Goal: Information Seeking & Learning: Find specific page/section

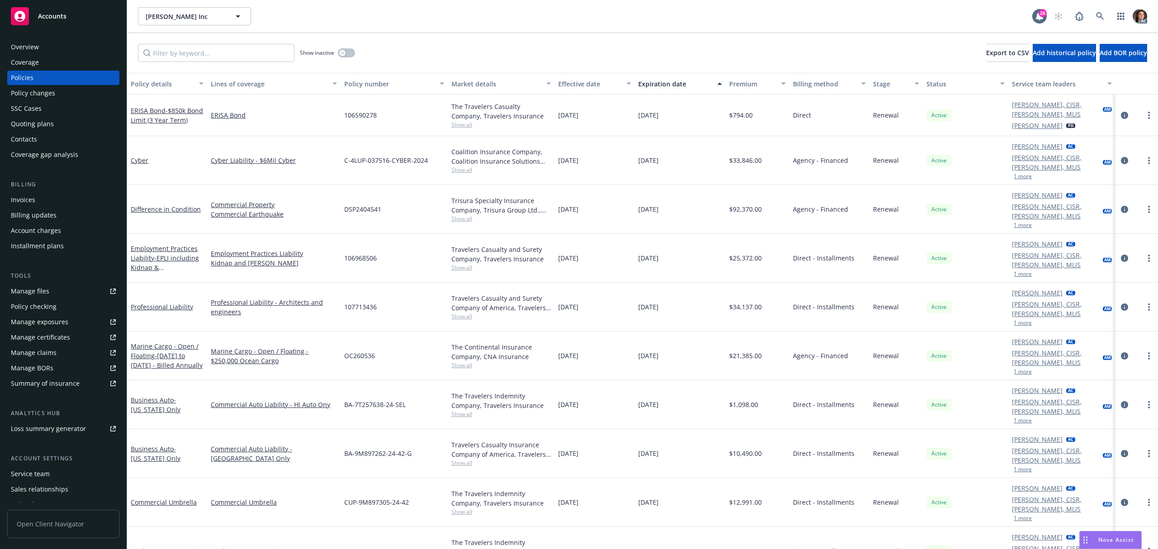
scroll to position [60, 0]
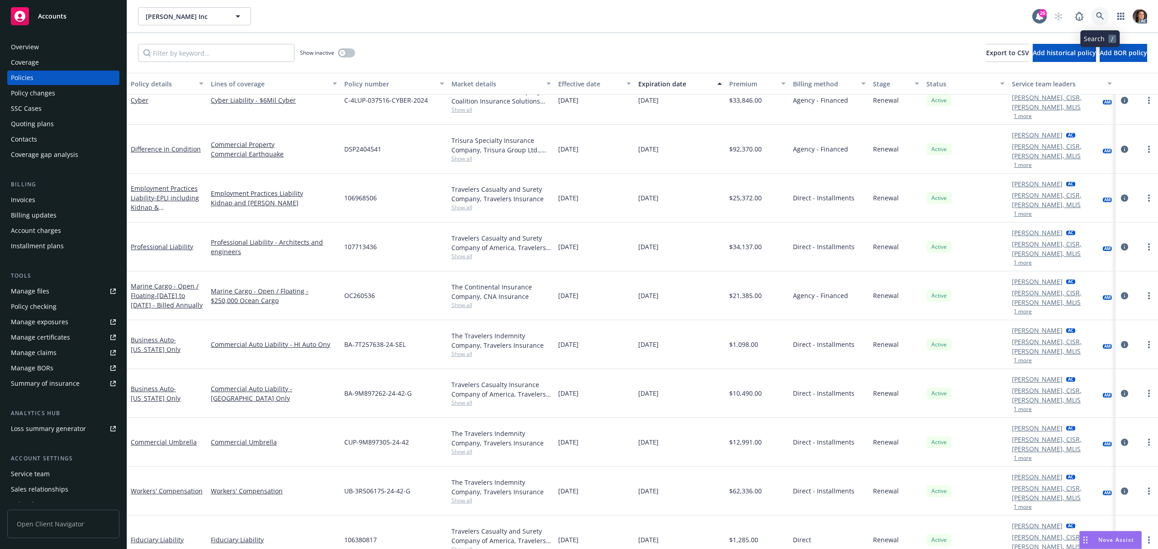
click at [1099, 14] on icon at bounding box center [1100, 16] width 8 height 8
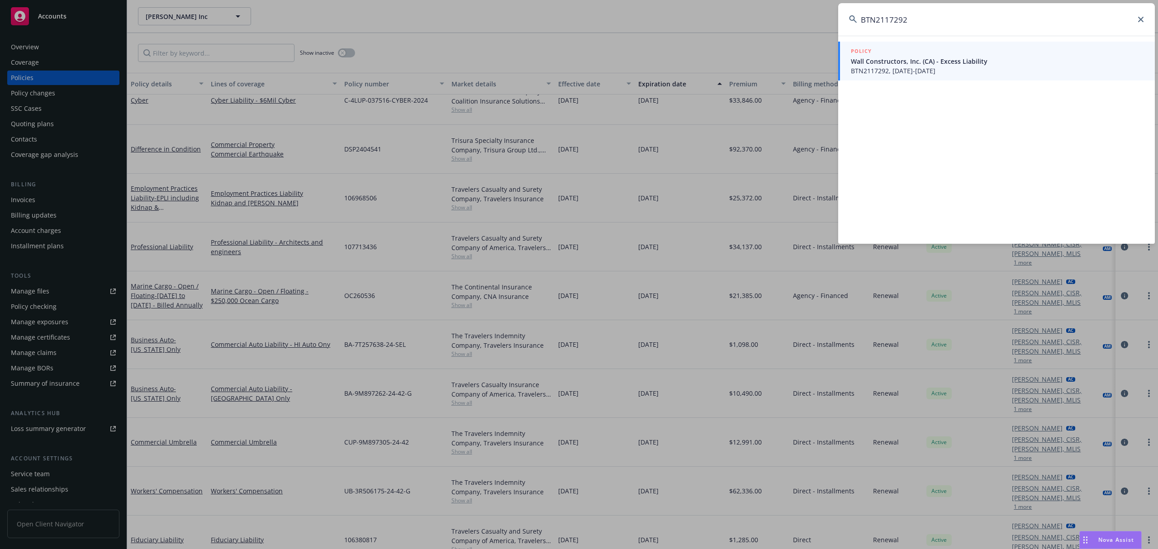
type input "BTN2117292"
click at [924, 71] on span "BTN2117292, 03/01/2021-03/01/2022" at bounding box center [997, 70] width 293 height 9
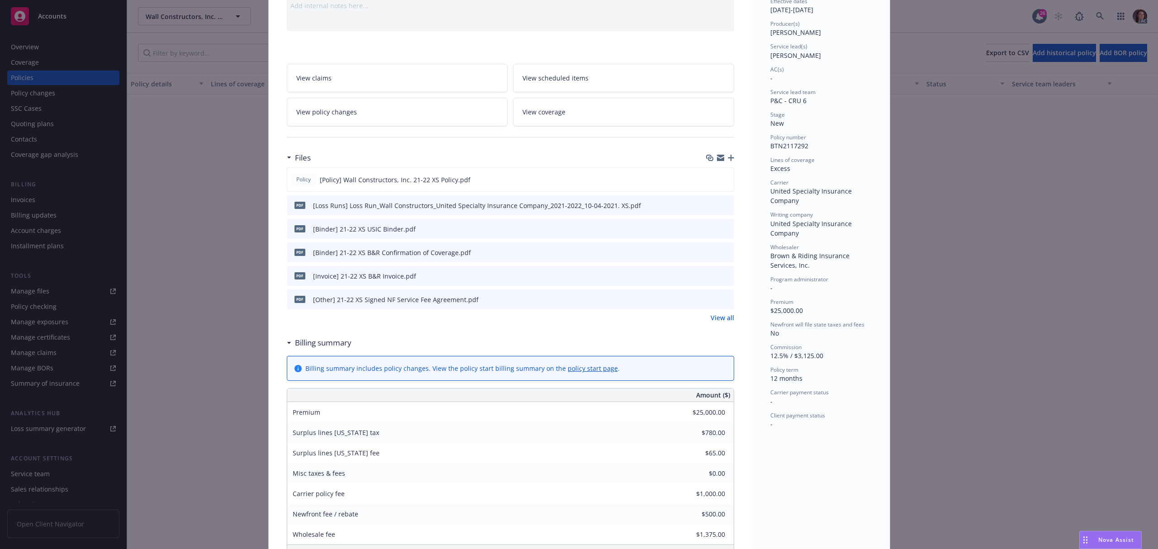
scroll to position [120, 0]
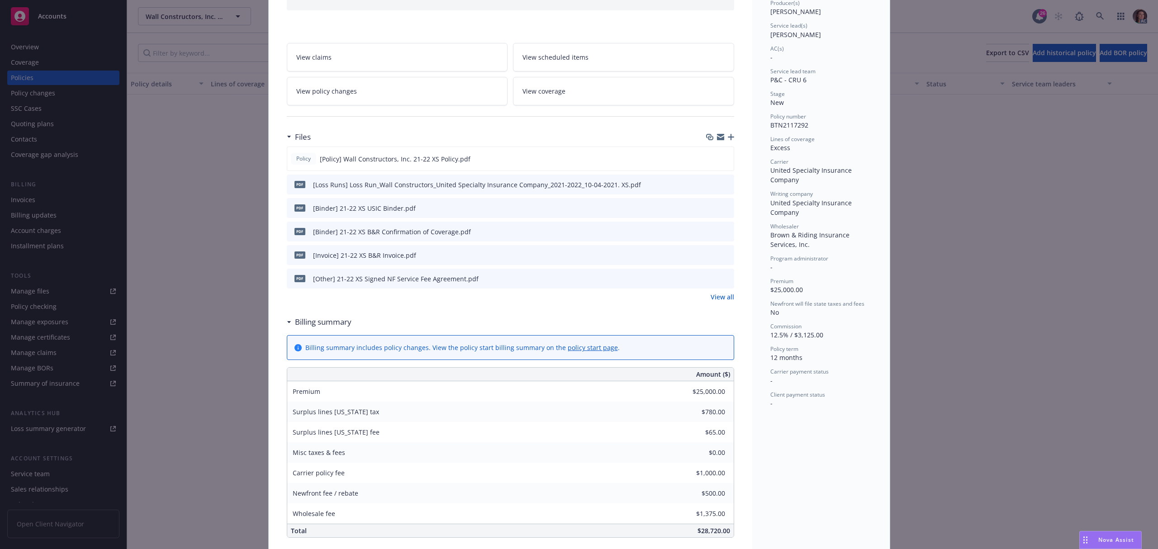
click at [717, 297] on link "View all" at bounding box center [722, 296] width 24 height 9
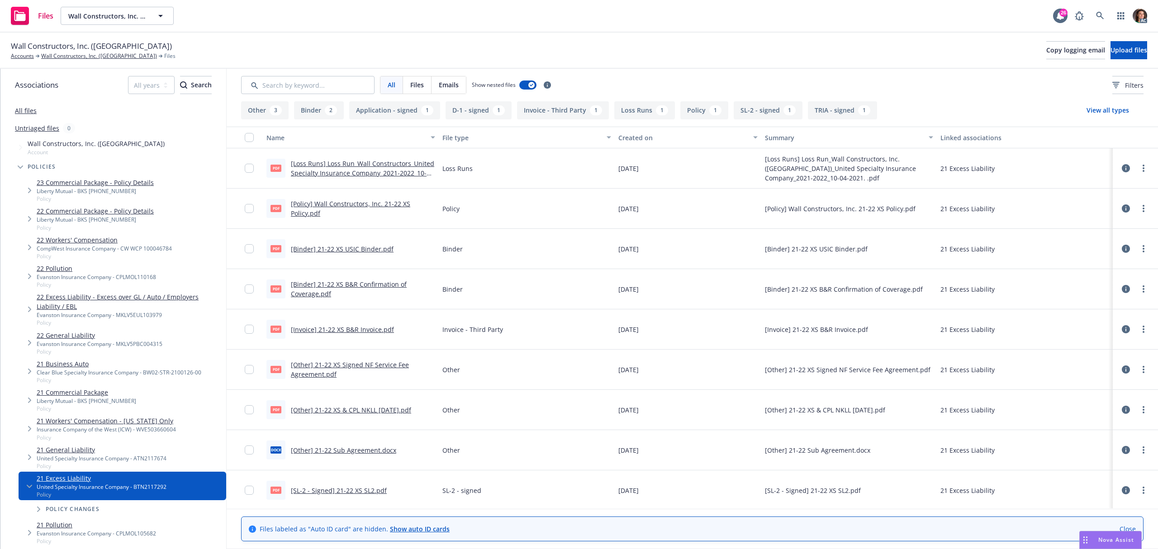
click at [363, 204] on link "[Policy] Wall Constructors, Inc. 21-22 XS Policy.pdf" at bounding box center [350, 208] width 119 height 18
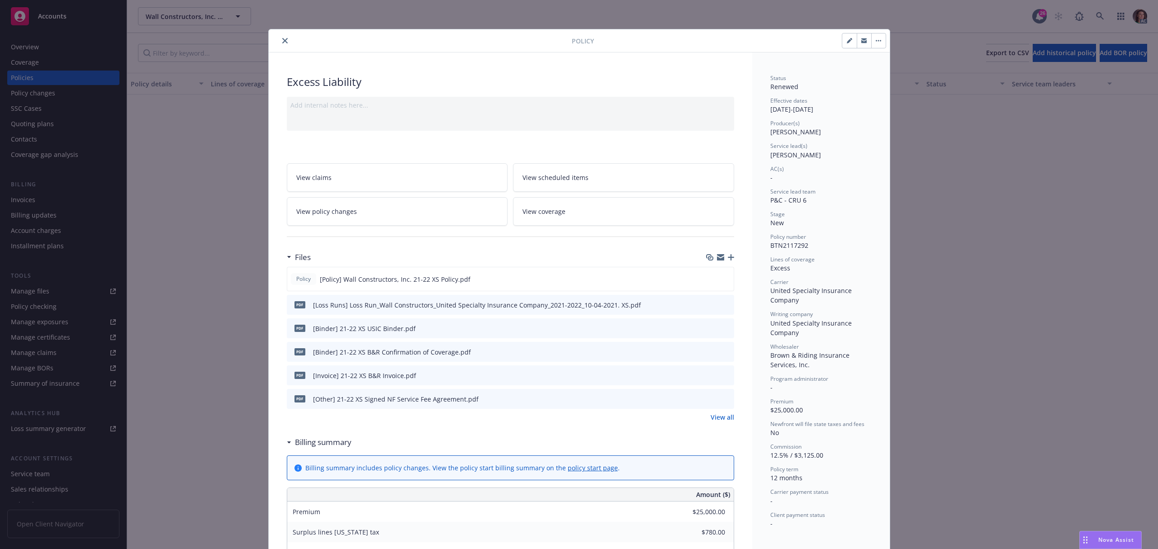
click at [721, 373] on icon "preview file" at bounding box center [725, 375] width 8 height 6
click at [717, 418] on link "View all" at bounding box center [722, 416] width 24 height 9
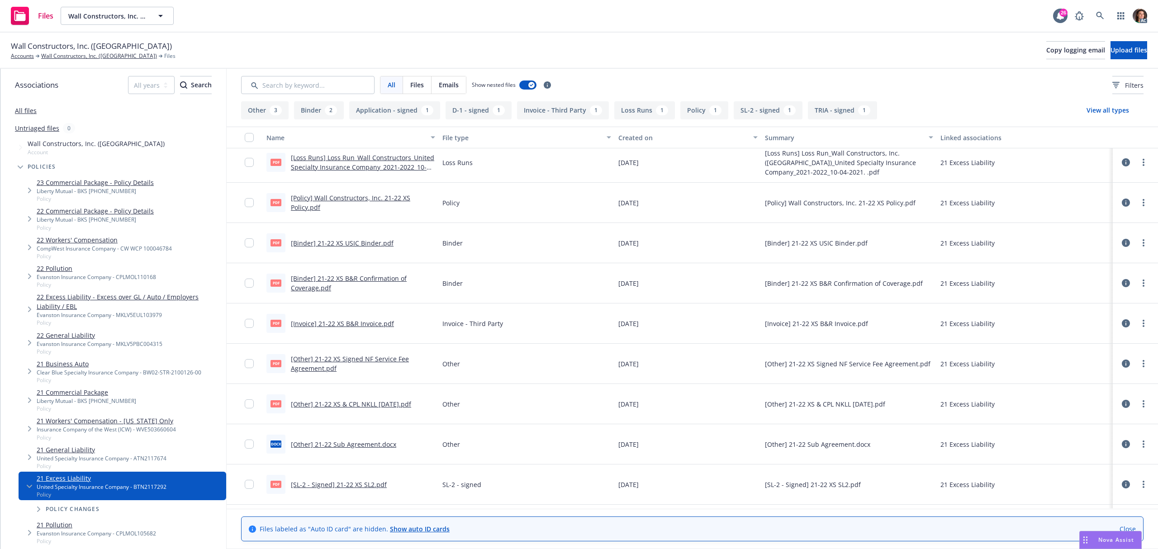
scroll to position [3, 0]
click at [353, 201] on link "[Policy] Wall Constructors, Inc. 21-22 XS Policy.pdf" at bounding box center [350, 206] width 119 height 18
click at [82, 57] on link "Wall Constructors, Inc. ([GEOGRAPHIC_DATA])" at bounding box center [99, 56] width 116 height 8
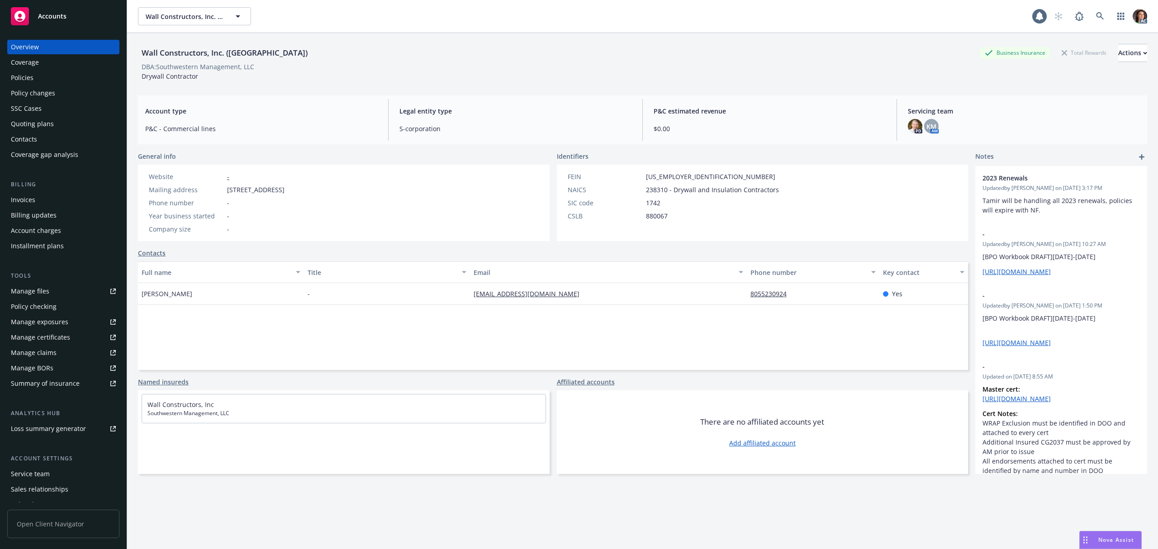
click at [24, 76] on div "Policies" at bounding box center [22, 78] width 23 height 14
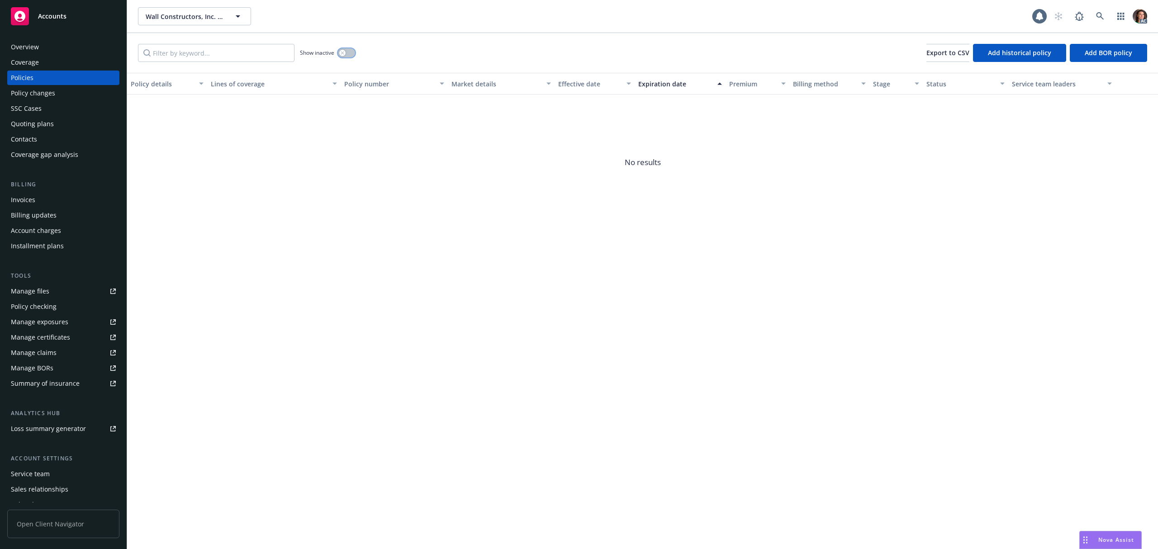
click at [346, 54] on div "button" at bounding box center [342, 53] width 6 height 6
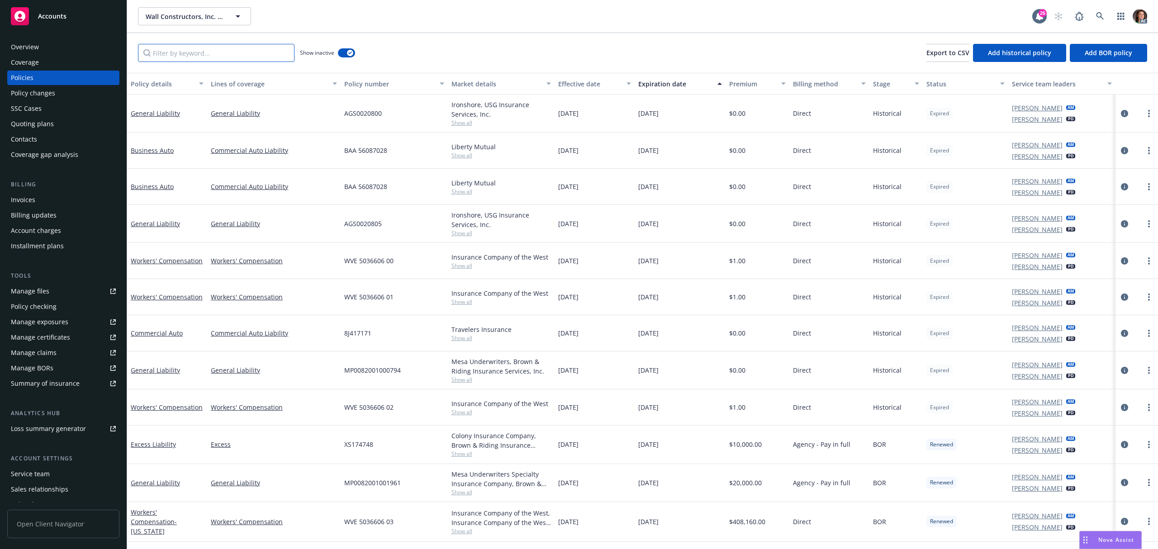
click at [267, 49] on input "Filter by keyword..." at bounding box center [216, 53] width 156 height 18
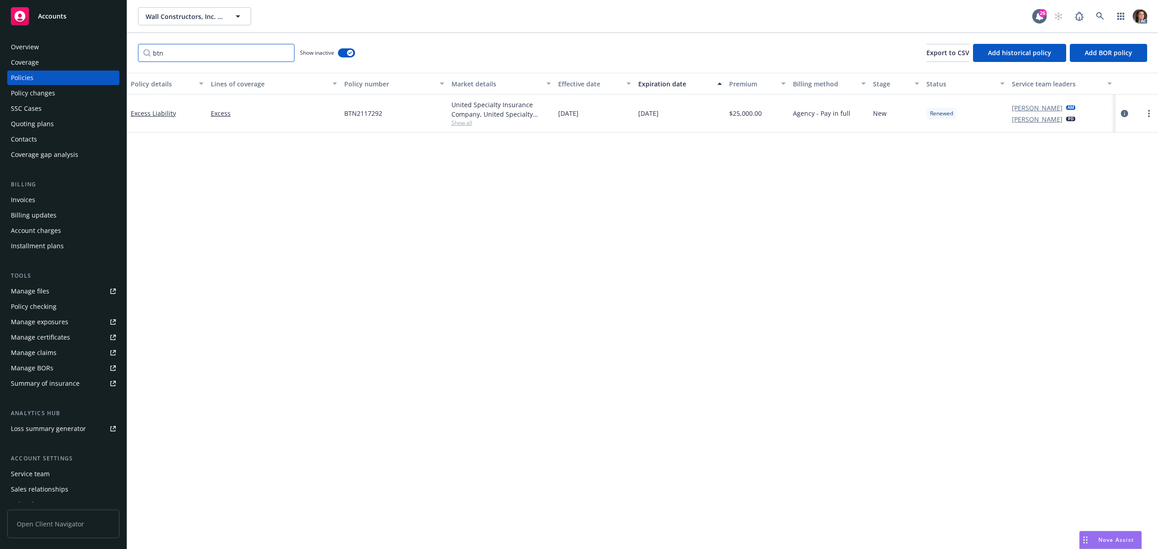
drag, startPoint x: 196, startPoint y: 58, endPoint x: 134, endPoint y: 40, distance: 64.4
click at [134, 41] on div "btn Show inactive Export to CSV Add historical policy Add BOR policy" at bounding box center [642, 53] width 1031 height 40
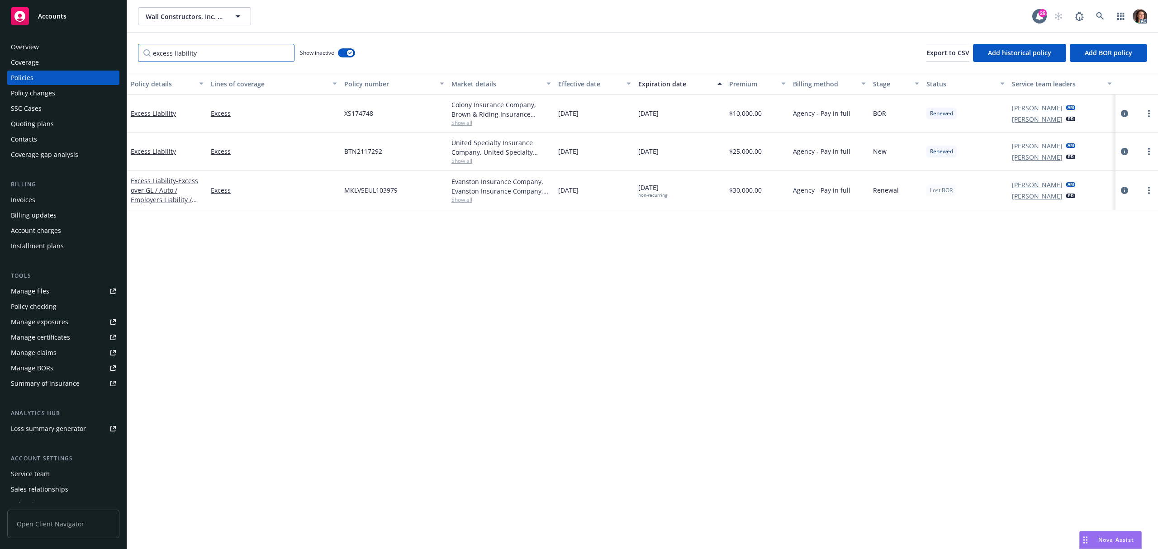
type input "excess liability"
click at [402, 308] on div "Policy details Lines of coverage Policy number Market details Effective date Ex…" at bounding box center [642, 311] width 1031 height 476
click at [1121, 152] on icon "circleInformation" at bounding box center [1124, 151] width 7 height 7
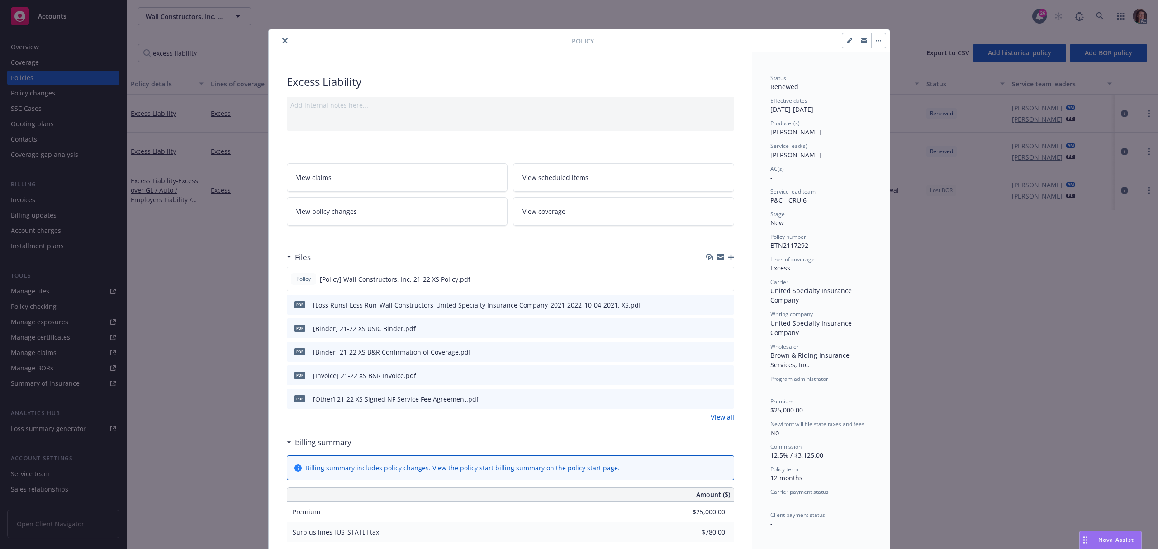
click at [282, 40] on icon "close" at bounding box center [284, 40] width 5 height 5
